Goal: Information Seeking & Learning: Learn about a topic

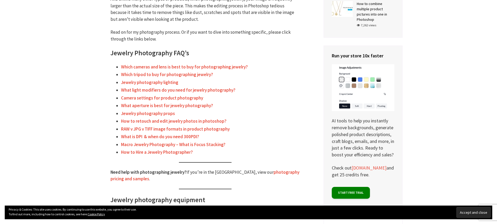
scroll to position [210, 0]
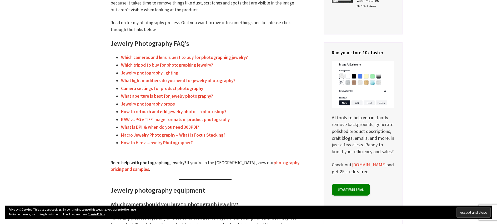
click at [215, 58] on link "Which cameras and lens is best to buy for photographing jewelry?" at bounding box center [184, 57] width 127 height 6
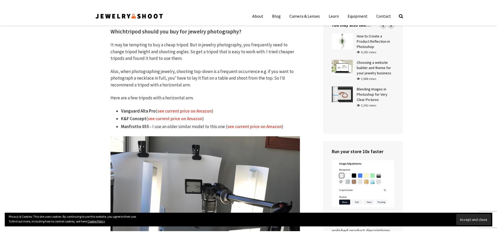
scroll to position [595, 0]
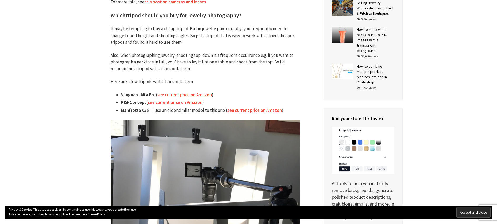
click at [191, 96] on link "see current price on Amazon" at bounding box center [184, 95] width 54 height 6
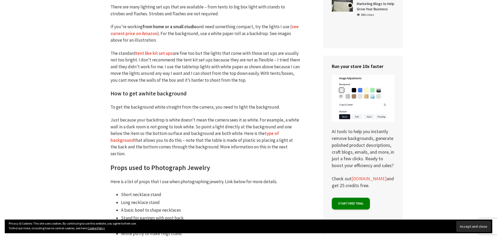
scroll to position [1279, 0]
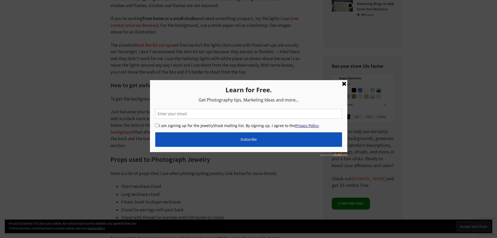
click at [344, 84] on link at bounding box center [344, 83] width 6 height 6
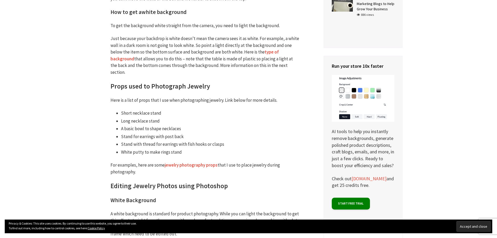
scroll to position [1358, 0]
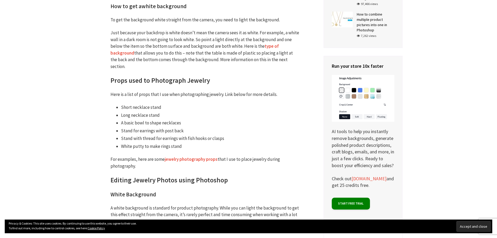
click at [184, 156] on link "jewelry photography props" at bounding box center [191, 159] width 53 height 6
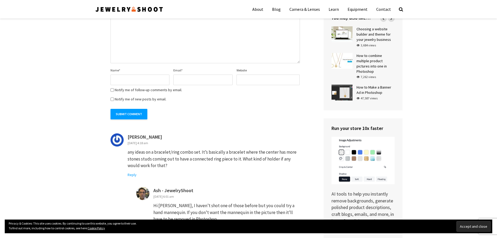
scroll to position [2762, 0]
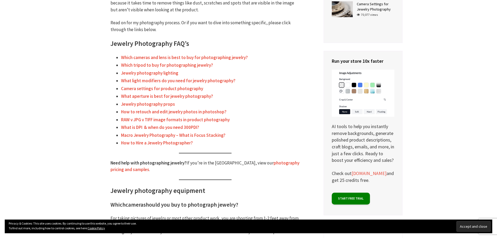
click at [188, 79] on link "What light modifiers do you need for jewelry photography?" at bounding box center [178, 81] width 114 height 6
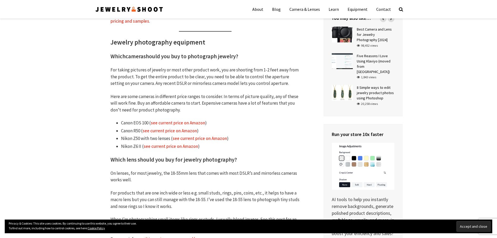
scroll to position [201, 0]
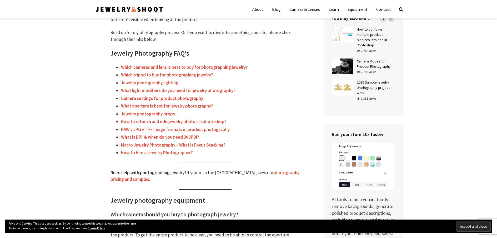
click at [148, 98] on link "Camera settings for product photography" at bounding box center [162, 98] width 82 height 6
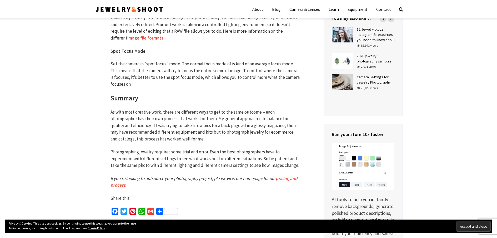
scroll to position [2261, 0]
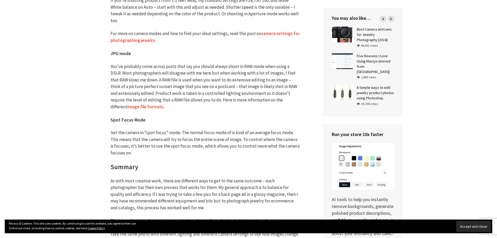
scroll to position [911, 0]
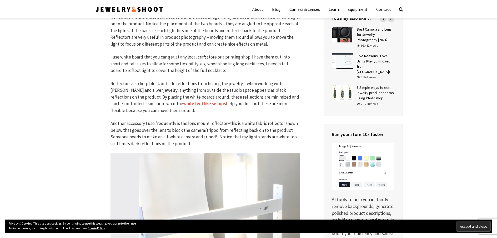
scroll to position [210, 0]
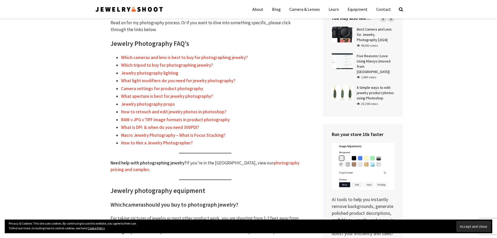
click at [154, 105] on link "Jewelry photography props" at bounding box center [148, 104] width 54 height 6
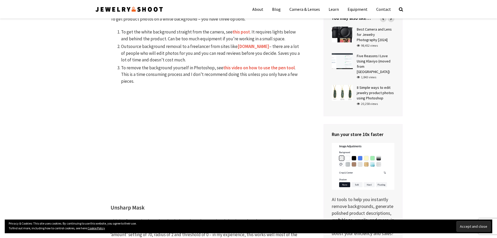
scroll to position [1579, 0]
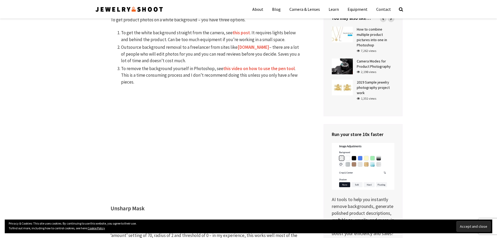
scroll to position [210, 0]
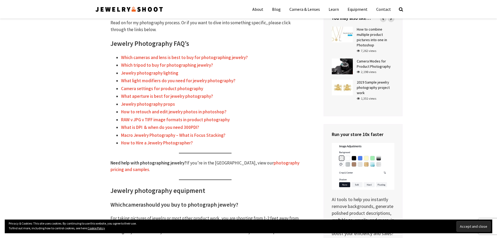
click at [142, 112] on link "How to retouch and edit jewelry photos in photoshop?" at bounding box center [173, 112] width 105 height 6
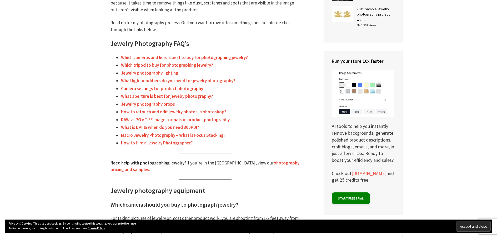
scroll to position [1521, 0]
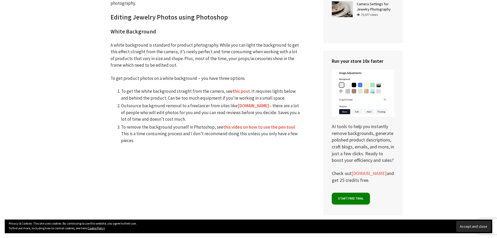
click at [238, 88] on link "this post" at bounding box center [241, 91] width 17 height 6
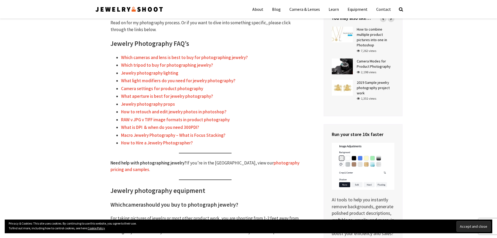
click at [149, 117] on link "RAW v JPG v TIFF image formats in product photography" at bounding box center [175, 120] width 109 height 6
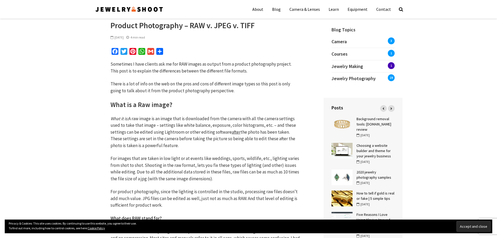
scroll to position [79, 0]
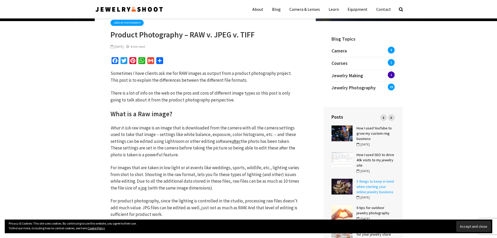
click at [377, 188] on link "5 things to keep in mind when starting your online jewelry business" at bounding box center [374, 186] width 37 height 15
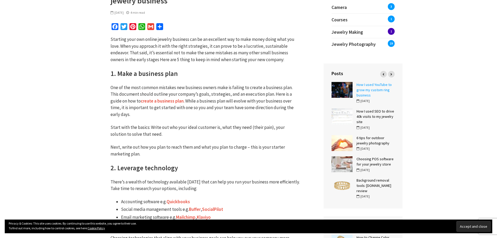
scroll to position [132, 0]
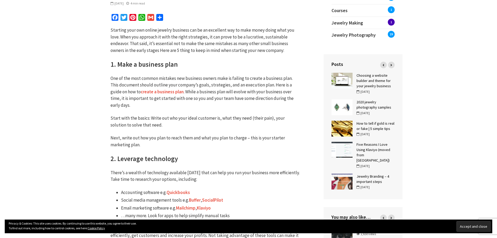
click at [141, 92] on link "create a business plan" at bounding box center [162, 92] width 43 height 6
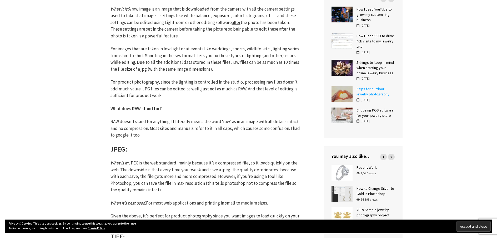
scroll to position [210, 0]
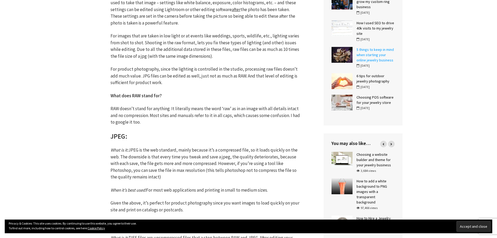
click at [358, 57] on link "5 things to keep in mind when starting your online jewelry business" at bounding box center [374, 54] width 37 height 15
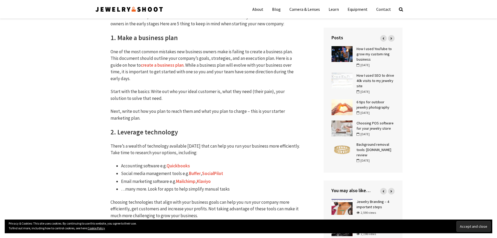
scroll to position [158, 0]
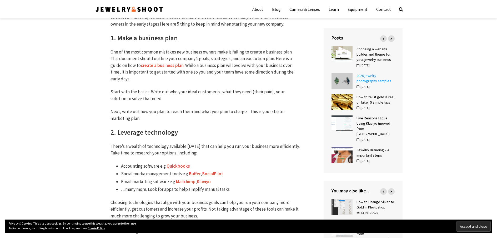
click at [368, 74] on link "2020 jewelry photography samples" at bounding box center [373, 78] width 35 height 10
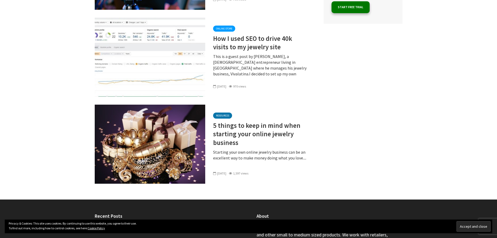
scroll to position [1368, 0]
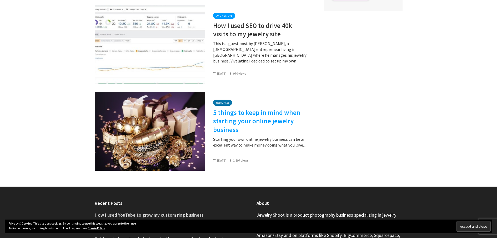
click at [237, 108] on link "5 things to keep in mind when starting your online jewelry business" at bounding box center [260, 121] width 95 height 26
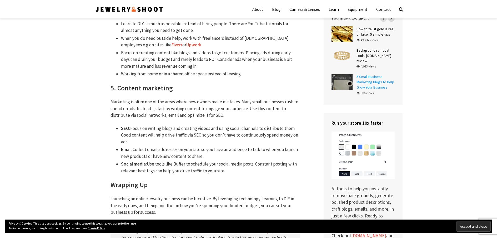
scroll to position [473, 0]
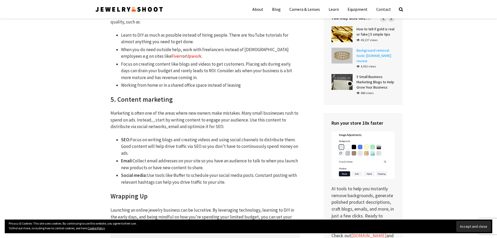
click at [357, 50] on link "Background removal tools: [DOMAIN_NAME] review" at bounding box center [373, 55] width 35 height 15
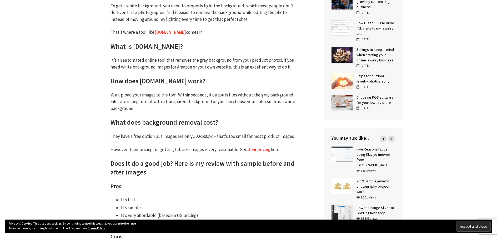
scroll to position [237, 0]
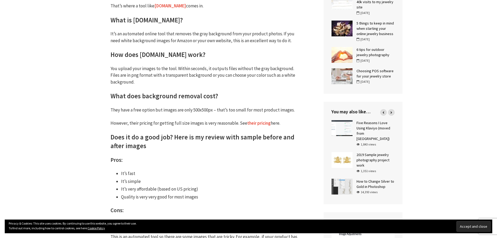
click at [160, 7] on link "[DOMAIN_NAME]" at bounding box center [170, 6] width 32 height 6
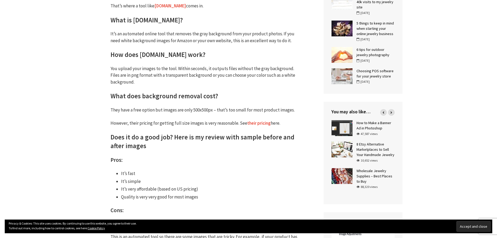
click at [259, 123] on link "their pricing" at bounding box center [258, 123] width 23 height 6
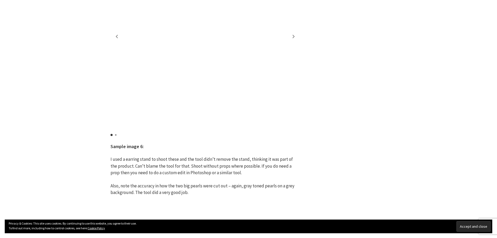
scroll to position [1589, 0]
